Goal: Information Seeking & Learning: Learn about a topic

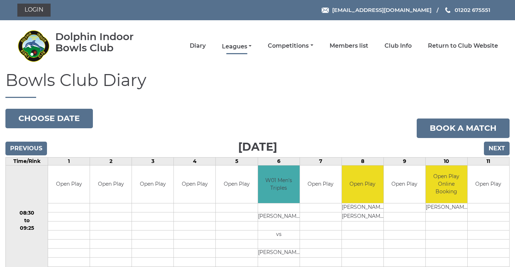
click at [250, 46] on link "Leagues" at bounding box center [237, 47] width 30 height 8
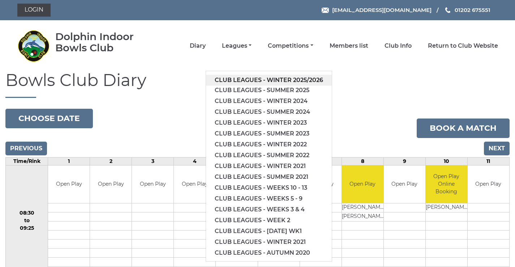
click at [262, 80] on link "Club leagues - Winter 2025/2026" at bounding box center [269, 80] width 126 height 11
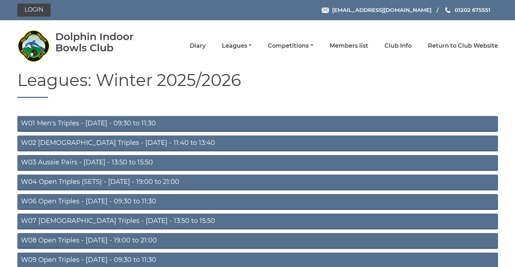
click at [99, 123] on link "W01 Men's Triples - [DATE] - 09:30 to 11:30" at bounding box center [257, 124] width 481 height 16
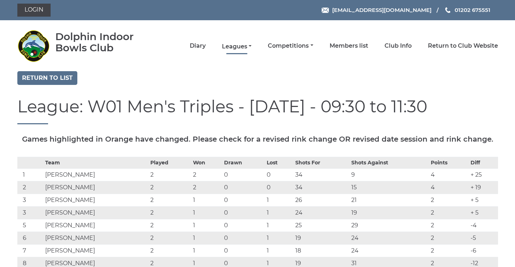
click at [236, 46] on link "Leagues" at bounding box center [237, 47] width 30 height 8
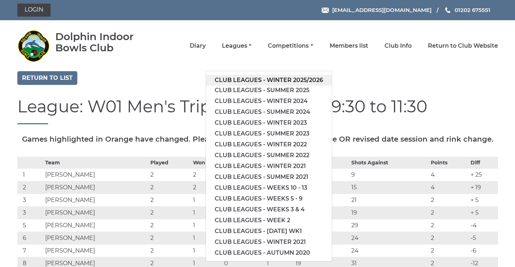
click at [252, 81] on link "Club leagues - Winter 2025/2026" at bounding box center [269, 80] width 126 height 11
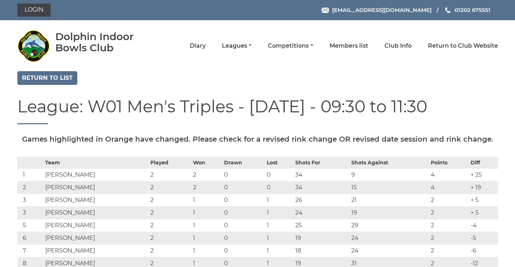
scroll to position [84, 0]
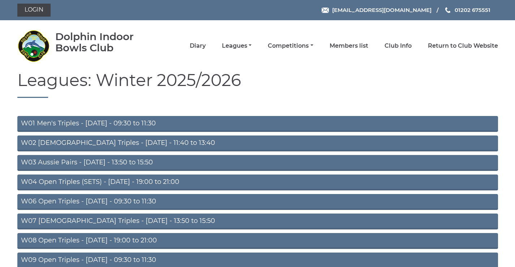
scroll to position [233, 0]
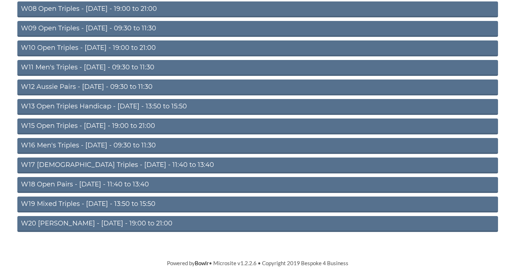
click at [123, 144] on link "W16 Men's Triples - [DATE] - 09:30 to 11:30" at bounding box center [257, 146] width 481 height 16
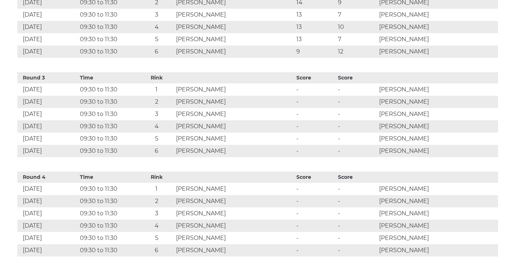
scroll to position [422, 0]
